Goal: Task Accomplishment & Management: Use online tool/utility

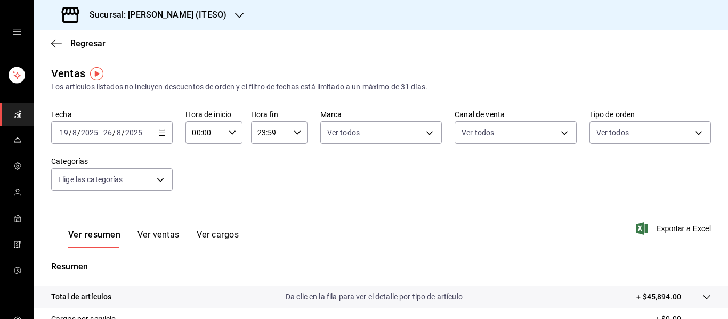
click at [160, 19] on font "Sucursal: [PERSON_NAME] (ITESO)" at bounding box center [158, 15] width 137 height 10
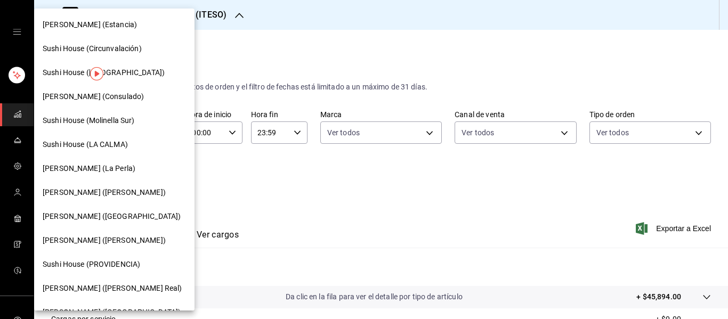
click at [115, 98] on font "[PERSON_NAME] (Consulado)" at bounding box center [93, 96] width 101 height 9
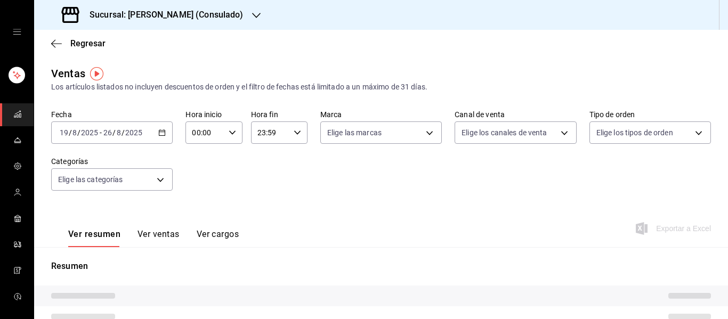
type input "PARROT,UBER_EATS,RAPPI,DIDI_FOOD,ONLINE"
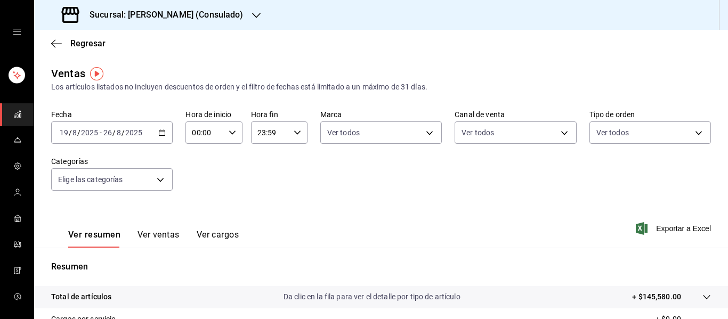
click at [156, 128] on div "[DATE] [DATE] - [DATE] [DATE]" at bounding box center [112, 133] width 122 height 22
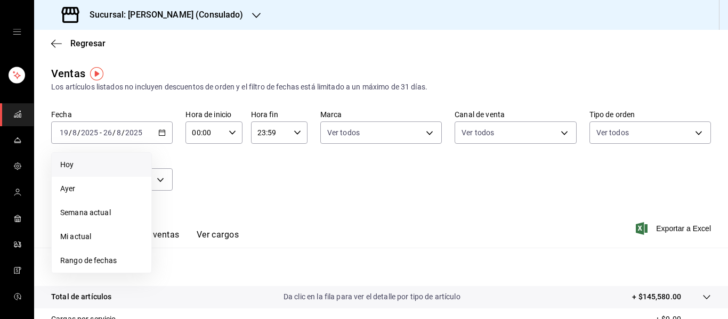
click at [123, 164] on span "Hoy" at bounding box center [101, 164] width 83 height 11
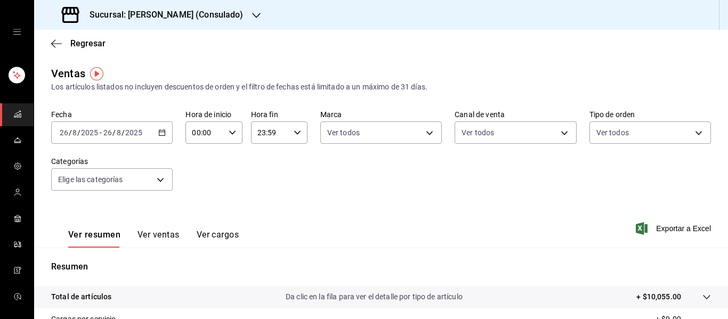
click at [162, 134] on icon "button" at bounding box center [161, 132] width 7 height 7
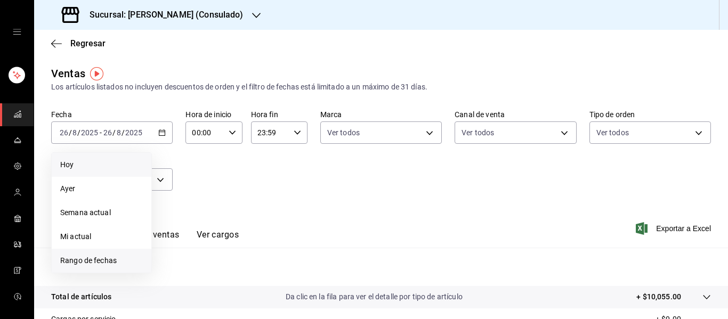
click at [98, 256] on font "Rango de fechas" at bounding box center [88, 260] width 57 height 9
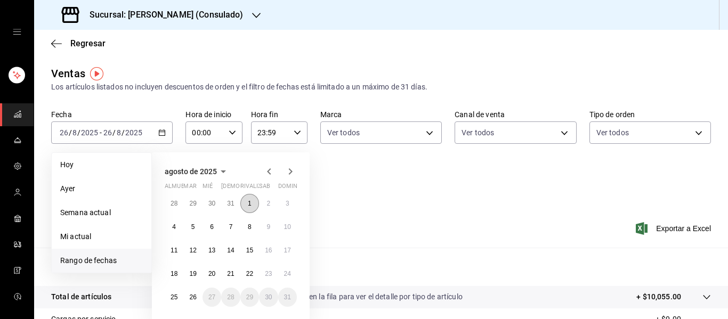
click at [246, 207] on button "1" at bounding box center [249, 203] width 19 height 19
click at [187, 294] on button "26" at bounding box center [192, 297] width 19 height 19
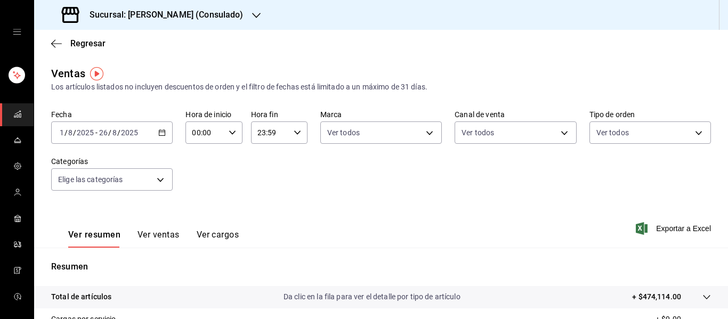
click at [162, 132] on \(Stroke\) "button" at bounding box center [162, 132] width 6 height 1
click at [134, 21] on div "Sucursal: [PERSON_NAME] (Consulado)" at bounding box center [154, 15] width 222 height 30
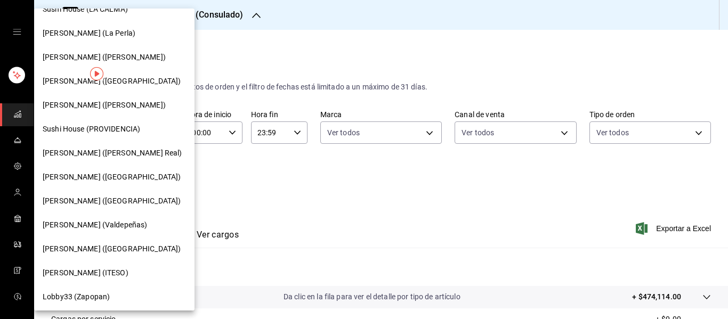
scroll to position [138, 0]
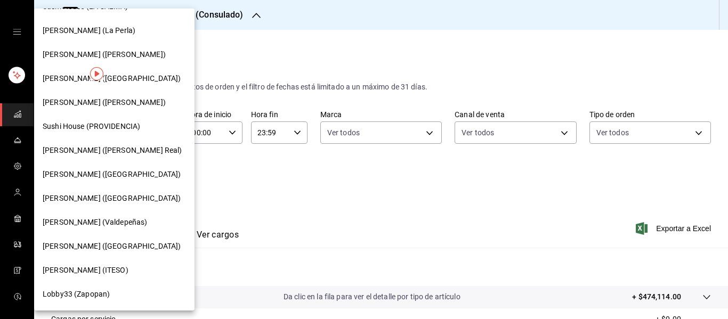
click at [98, 266] on font "[PERSON_NAME] (ITESO)" at bounding box center [86, 270] width 86 height 9
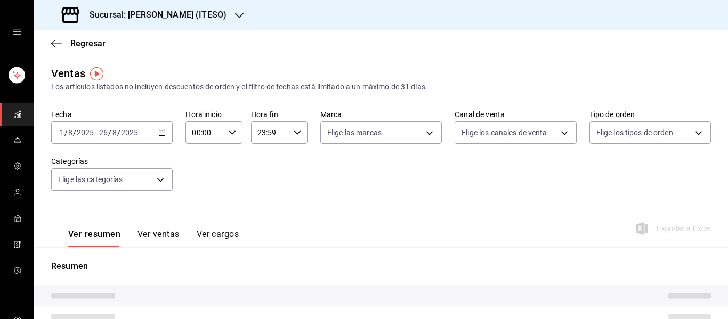
type input "PARROT,UBER_EATS,RAPPI,DIDI_FOOD,ONLINE"
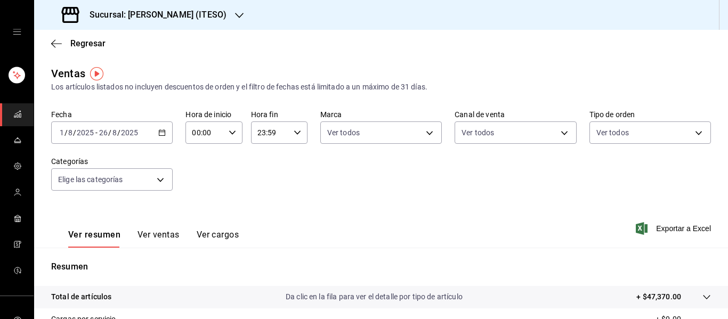
click at [163, 133] on icon "button" at bounding box center [161, 132] width 7 height 7
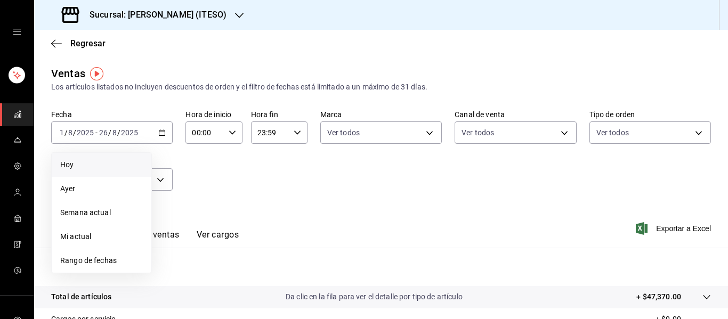
click at [139, 159] on span "Hoy" at bounding box center [101, 164] width 83 height 11
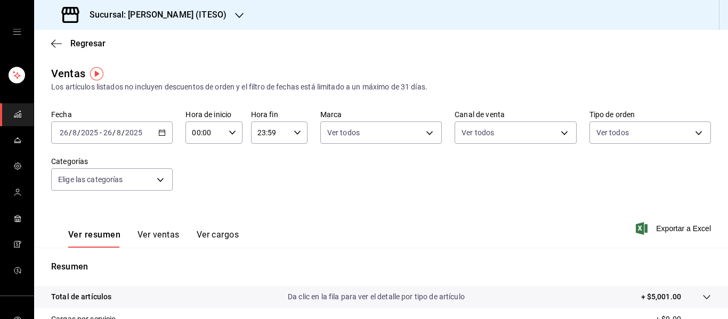
click at [147, 16] on font "Sucursal: [PERSON_NAME] (ITESO)" at bounding box center [158, 15] width 137 height 10
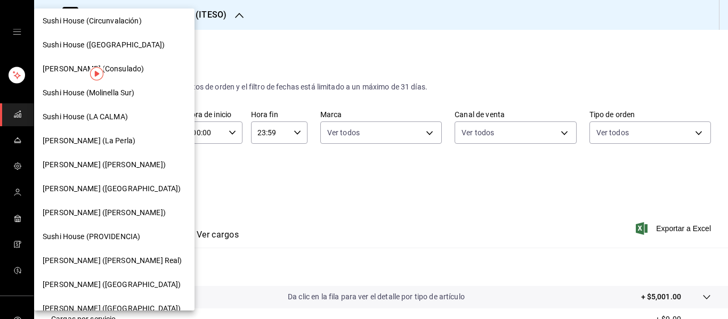
scroll to position [35, 0]
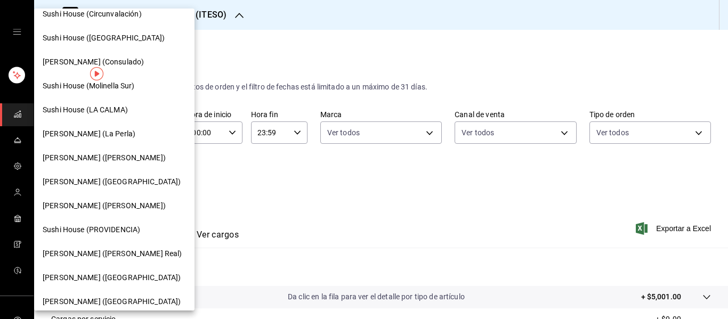
click at [110, 227] on font "Sushi House (PROVIDENCIA)" at bounding box center [92, 229] width 98 height 9
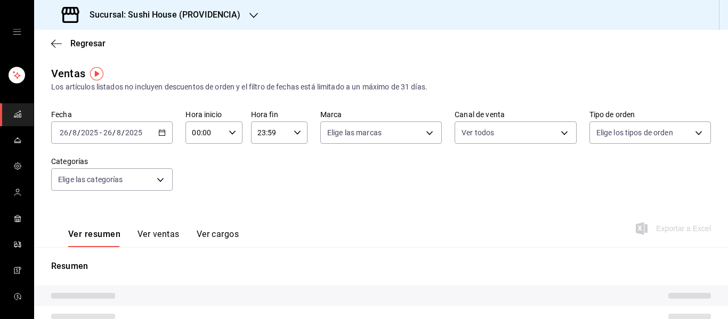
type input "PARROT,UBER_EATS,RAPPI,DIDI_FOOD,ONLINE"
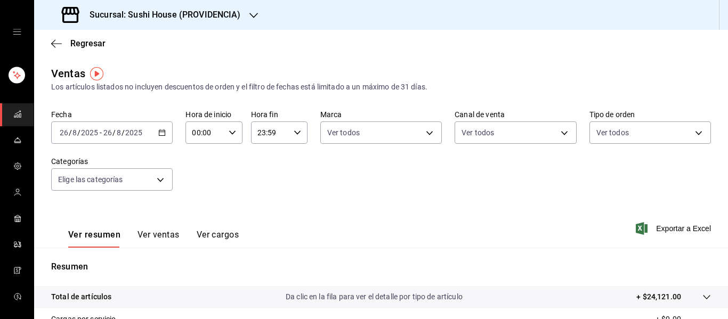
click at [152, 133] on div "[DATE] [DATE] - [DATE] [DATE]" at bounding box center [112, 133] width 122 height 22
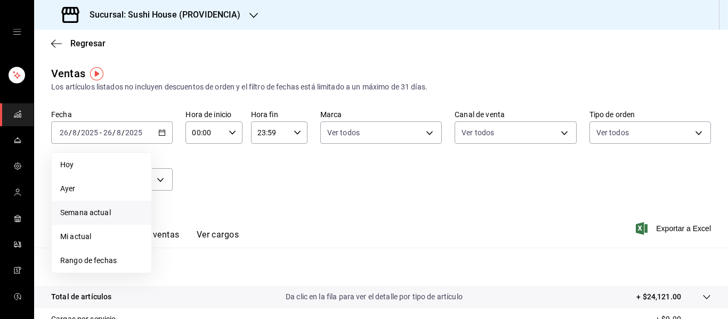
click at [100, 208] on span "Semana actual" at bounding box center [101, 212] width 83 height 11
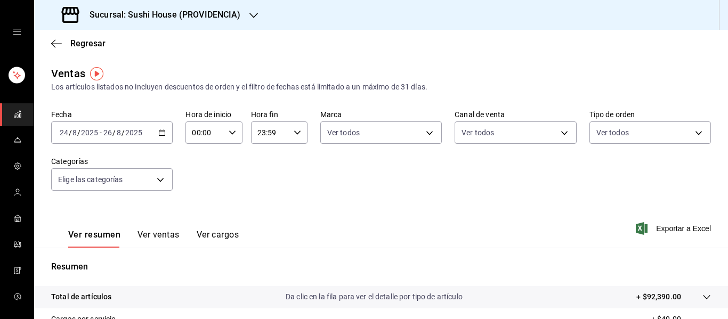
click at [162, 133] on icon "button" at bounding box center [161, 132] width 7 height 7
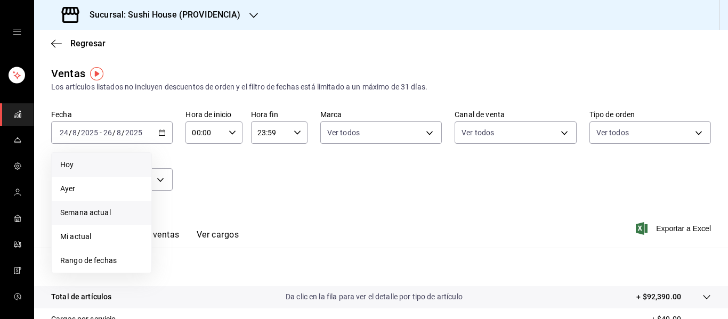
click at [117, 163] on span "Hoy" at bounding box center [101, 164] width 83 height 11
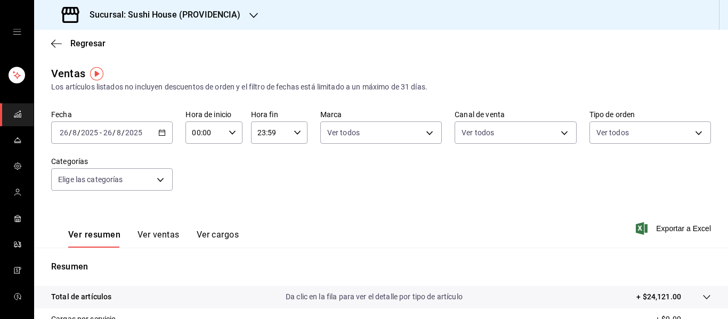
click at [145, 132] on div "[DATE] [DATE] - [DATE] [DATE]" at bounding box center [112, 133] width 122 height 22
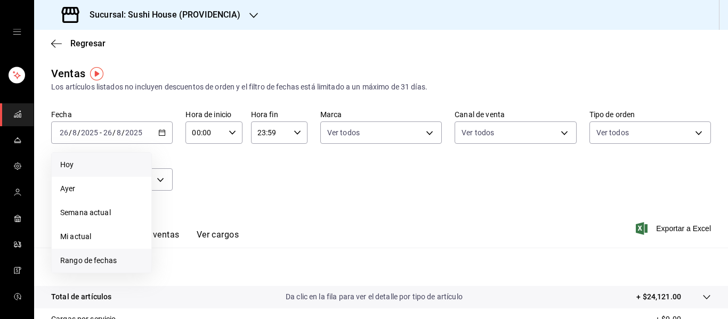
click at [99, 257] on font "Rango de fechas" at bounding box center [88, 260] width 57 height 9
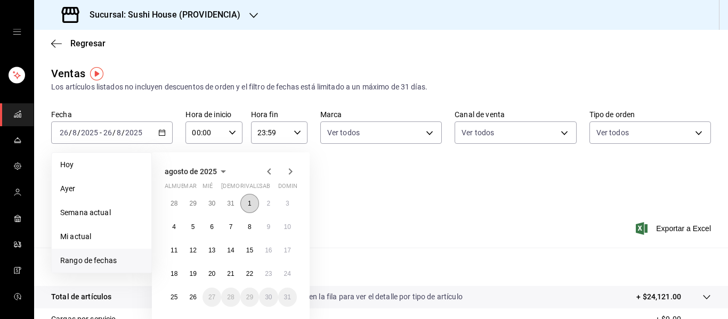
click at [245, 206] on button "1" at bounding box center [249, 203] width 19 height 19
click at [196, 289] on button "26" at bounding box center [192, 297] width 19 height 19
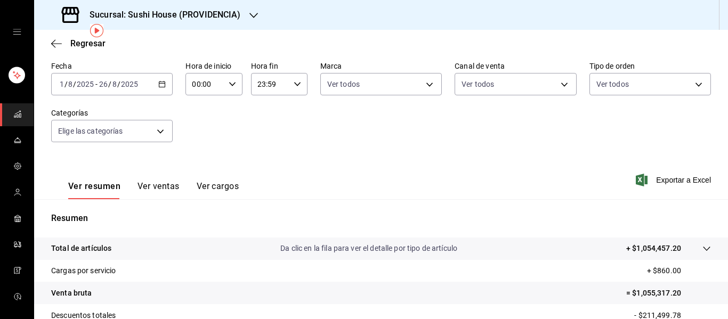
scroll to position [50, 0]
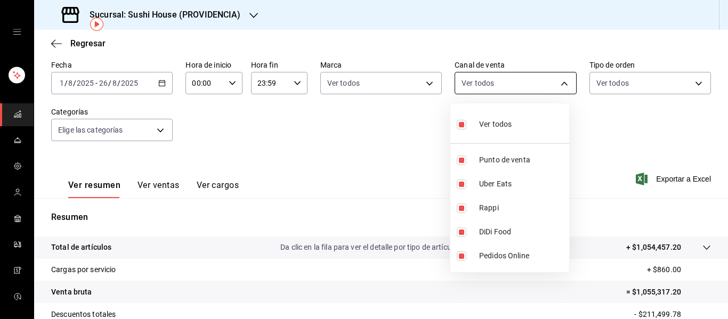
click at [514, 83] on body "Sucursal: Sushi House (PROVIDENCIA) Regresar Ventas Los artículos listados no i…" at bounding box center [364, 159] width 728 height 319
click at [413, 82] on div at bounding box center [364, 159] width 728 height 319
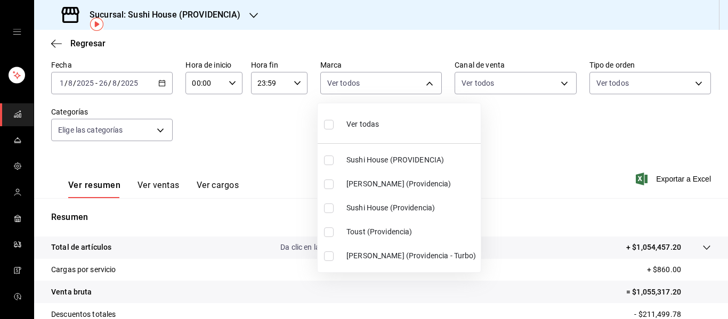
click at [413, 82] on body "Sucursal: Sushi House (PROVIDENCIA) Regresar Ventas Los artículos listados no i…" at bounding box center [364, 159] width 728 height 319
click at [399, 229] on font "Toust (Providencia)" at bounding box center [379, 232] width 66 height 9
type input "b75da029-b62f-4ea6-86be-83578d931b21"
checkbox input "true"
click at [197, 15] on div at bounding box center [364, 159] width 728 height 319
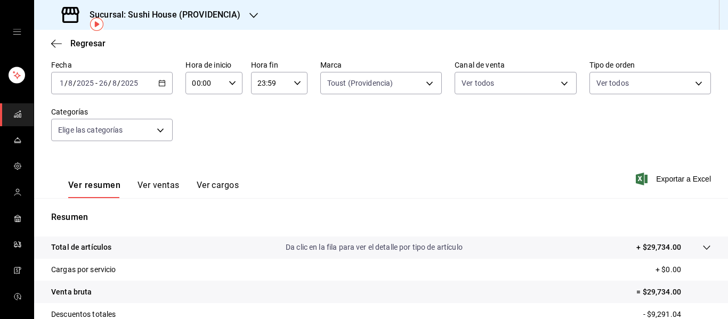
click at [213, 13] on font "Sucursal: Sushi House (PROVIDENCIA)" at bounding box center [165, 15] width 151 height 10
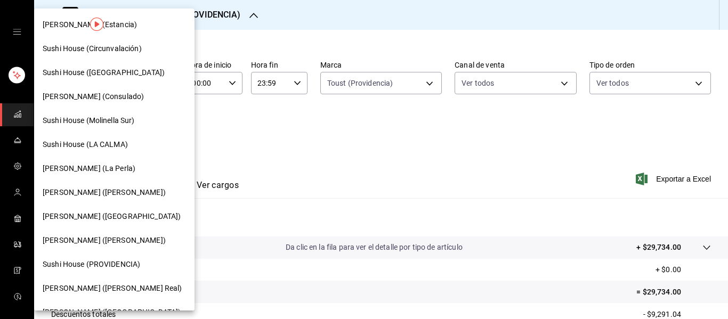
click at [108, 165] on font "[PERSON_NAME] (La Perla)" at bounding box center [89, 168] width 93 height 9
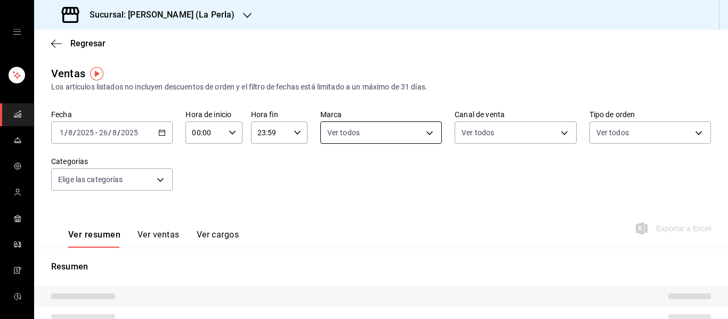
type input "PARROT,UBER_EATS,RAPPI,DIDI_FOOD,ONLINE"
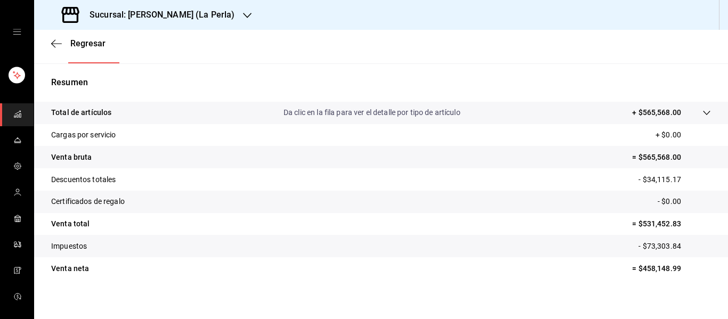
scroll to position [187, 0]
